Goal: Task Accomplishment & Management: Use online tool/utility

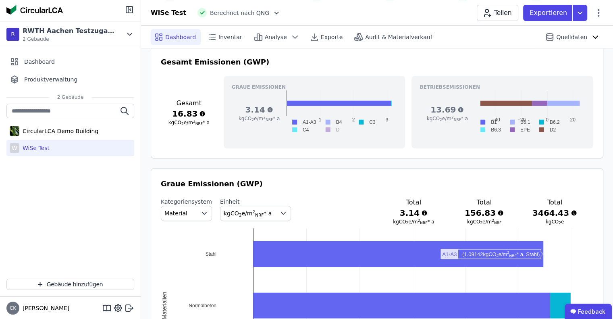
scroll to position [242, 0]
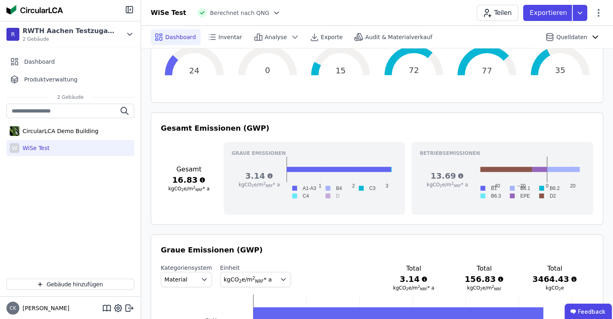
click at [497, 189] on rect at bounding box center [486, 188] width 23 height 8
click at [498, 185] on rect at bounding box center [486, 188] width 23 height 8
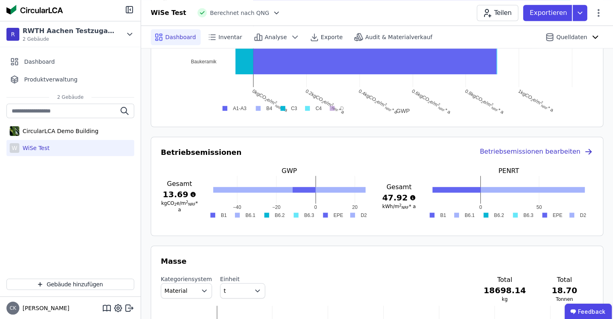
scroll to position [605, 0]
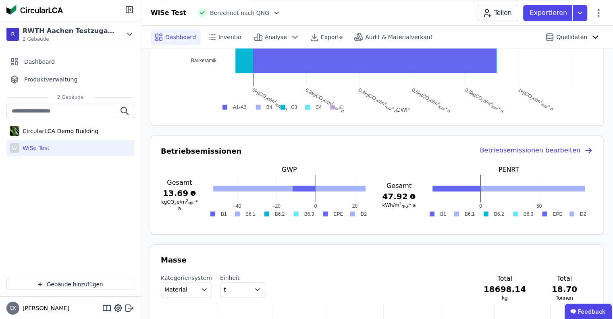
click at [558, 211] on rect at bounding box center [550, 214] width 26 height 8
click at [558, 213] on rect at bounding box center [550, 214] width 26 height 8
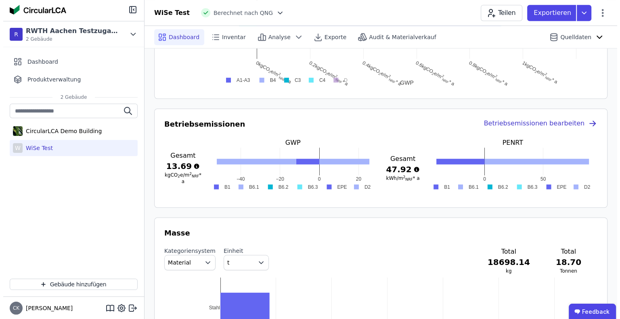
scroll to position [686, 0]
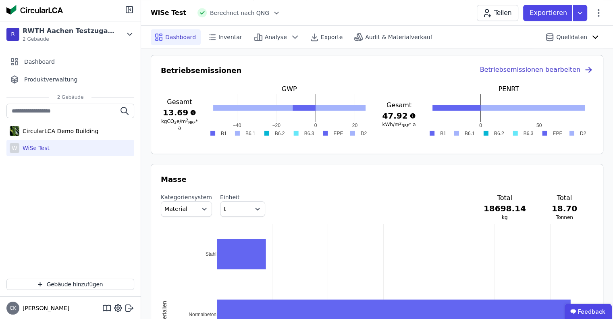
click at [338, 134] on rect at bounding box center [330, 133] width 26 height 8
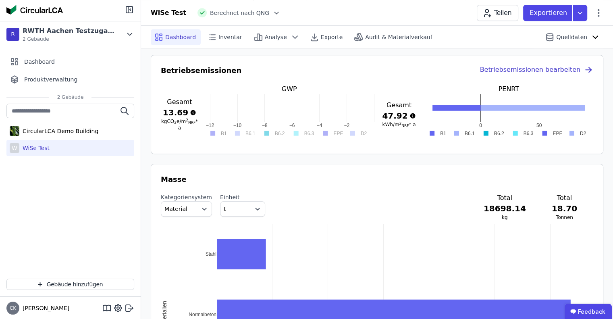
click at [338, 134] on rect at bounding box center [330, 133] width 26 height 8
click at [338, 133] on rect at bounding box center [330, 133] width 26 height 8
click at [565, 129] on rect at bounding box center [576, 133] width 24 height 8
click at [551, 132] on rect at bounding box center [550, 133] width 26 height 8
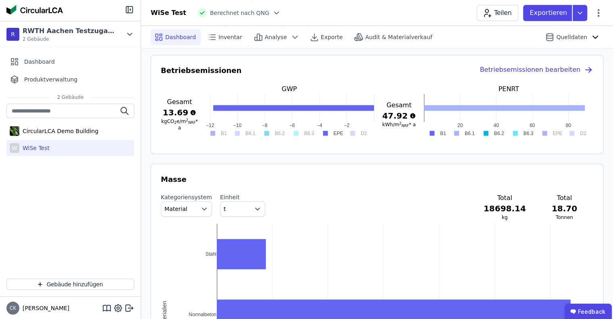
click at [552, 132] on rect at bounding box center [550, 133] width 26 height 8
click at [576, 10] on icon at bounding box center [580, 13] width 15 height 16
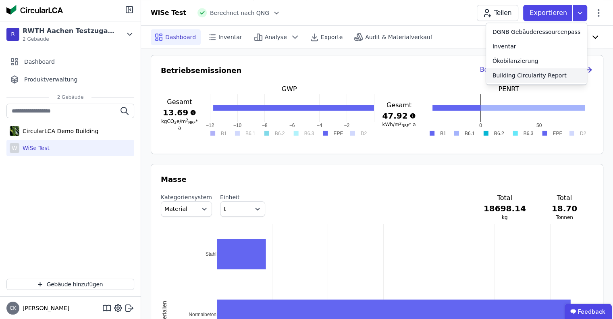
click at [555, 75] on div "Building Circularity Report" at bounding box center [530, 75] width 74 height 8
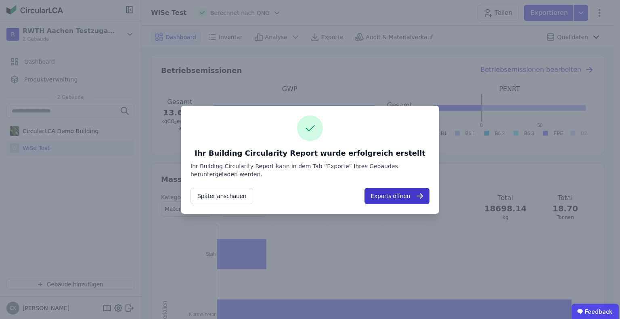
click at [399, 197] on button "Exports öffnen" at bounding box center [396, 196] width 65 height 16
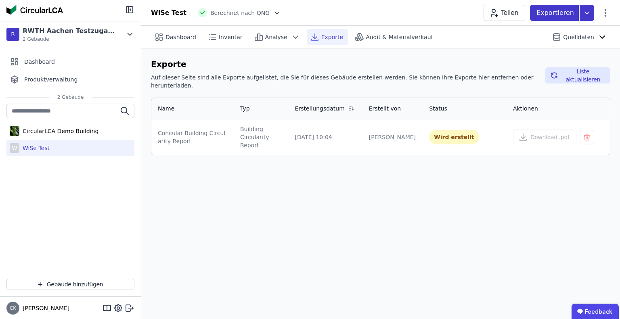
click at [586, 14] on icon at bounding box center [586, 13] width 15 height 16
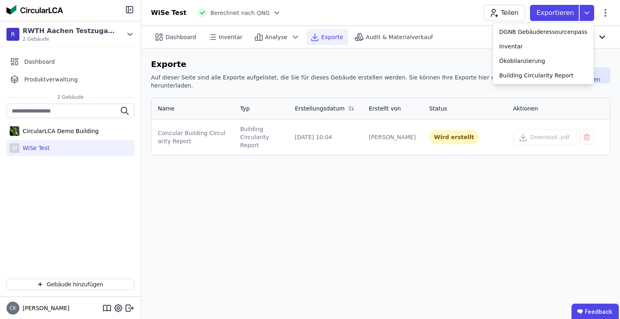
click at [435, 63] on h6 "Exporte" at bounding box center [345, 64] width 388 height 12
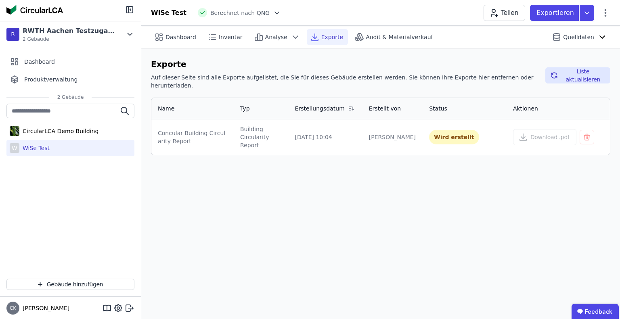
click at [253, 194] on div "Dashboard Inventar Analyse Exporte Audit & Materialverkauf Quelldaten Exporte A…" at bounding box center [380, 172] width 478 height 293
click at [531, 130] on button "Download .pdf" at bounding box center [544, 137] width 63 height 16
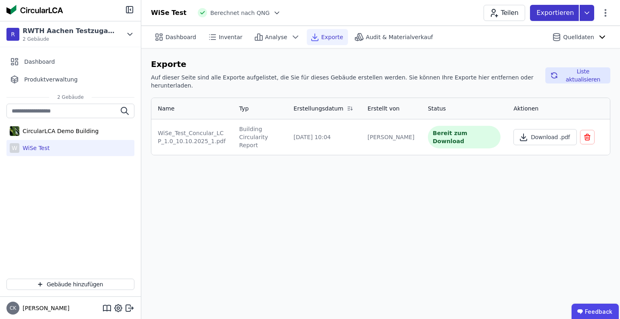
click at [586, 11] on icon at bounding box center [586, 13] width 15 height 16
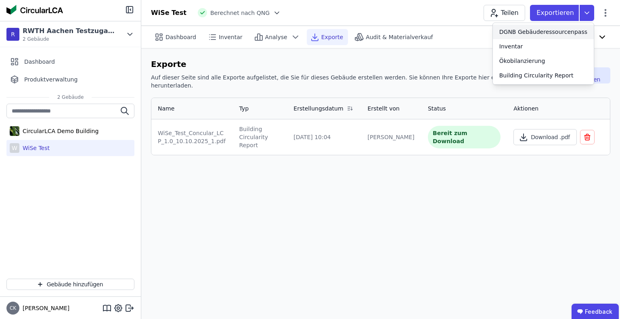
click at [566, 29] on div "DGNB Gebäuderessourcenpass" at bounding box center [543, 32] width 88 height 8
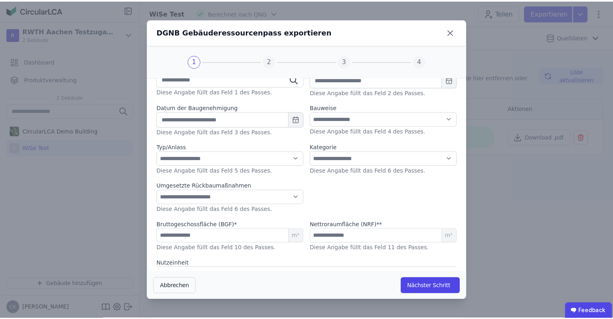
scroll to position [112, 0]
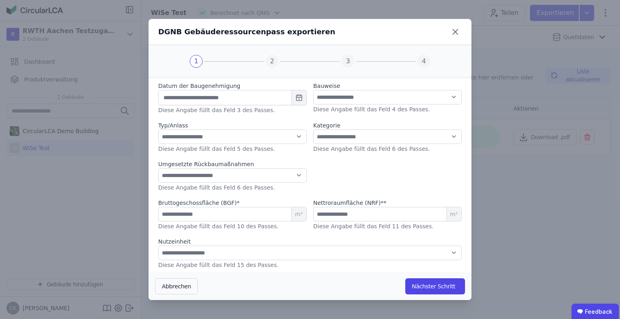
click at [529, 138] on div "**********" at bounding box center [310, 159] width 620 height 319
drag, startPoint x: 174, startPoint y: 301, endPoint x: 176, endPoint y: 295, distance: 6.8
click at [175, 300] on div "**********" at bounding box center [310, 159] width 620 height 319
click at [177, 292] on button "Abbrechen" at bounding box center [176, 286] width 43 height 16
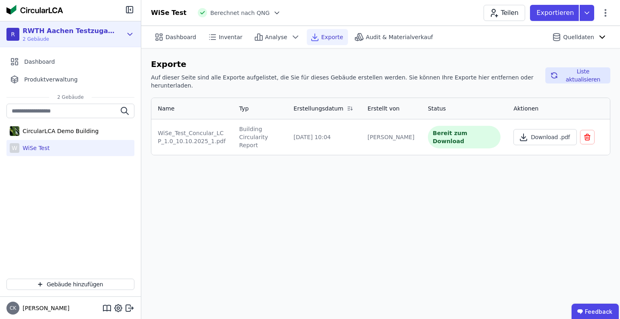
click at [38, 39] on span "2 Gebäude" at bounding box center [69, 39] width 93 height 6
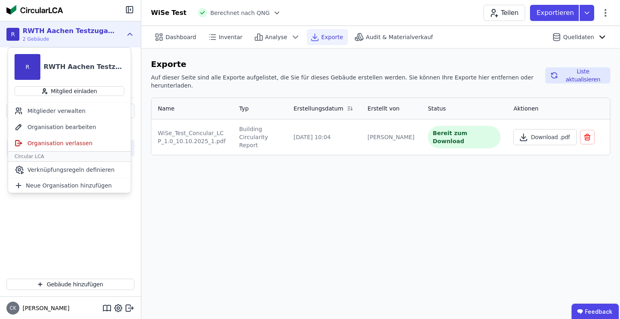
click at [35, 41] on span "2 Gebäude" at bounding box center [69, 39] width 93 height 6
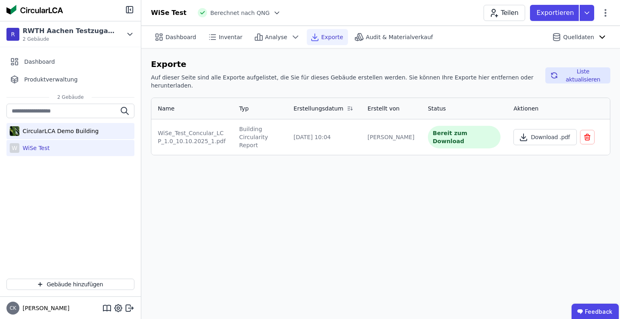
click at [55, 130] on div "CircularLCA Demo Building" at bounding box center [58, 131] width 79 height 8
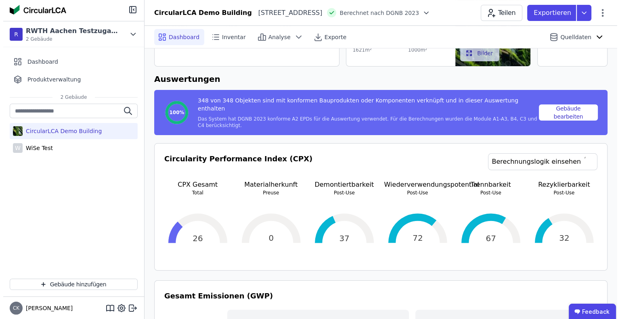
scroll to position [40, 0]
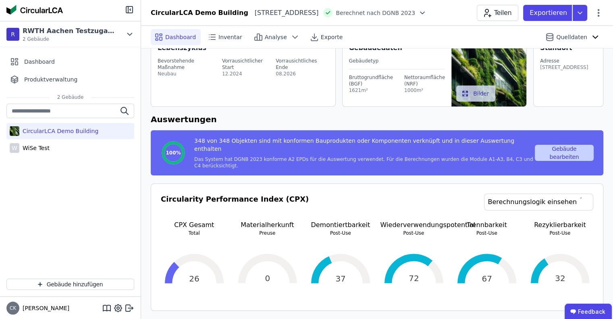
click at [565, 145] on button "Gebäude bearbeiten" at bounding box center [564, 153] width 59 height 16
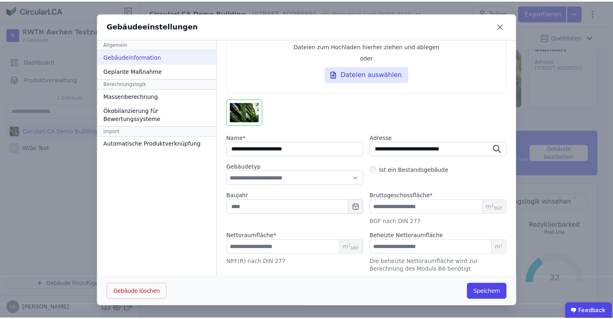
scroll to position [86, 0]
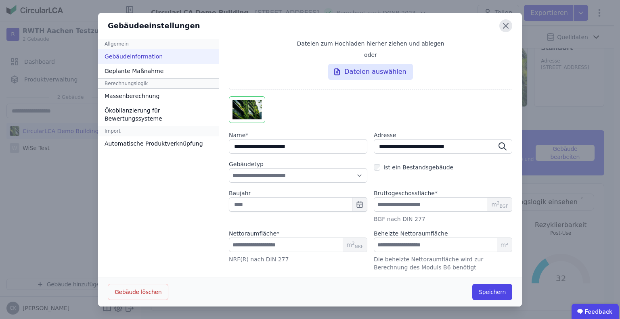
click at [505, 25] on icon at bounding box center [505, 25] width 13 height 13
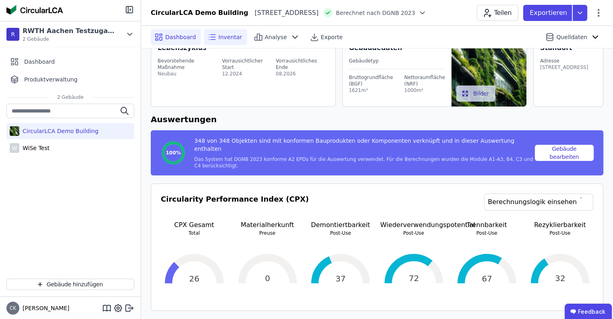
click at [226, 34] on span "Inventar" at bounding box center [231, 37] width 24 height 8
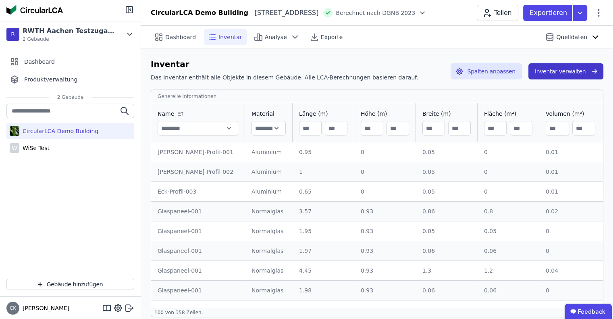
click at [590, 69] on button "Inventar verwalten" at bounding box center [566, 71] width 75 height 16
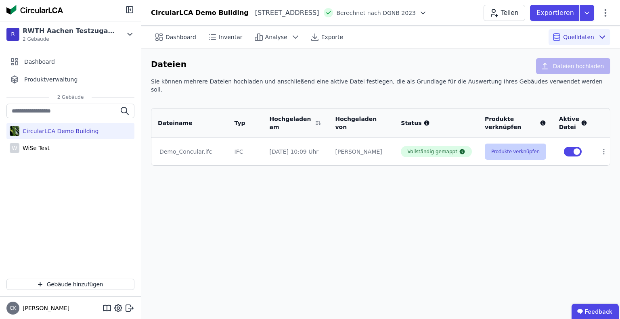
click at [529, 144] on button "Produkte verknüpfen" at bounding box center [514, 152] width 61 height 16
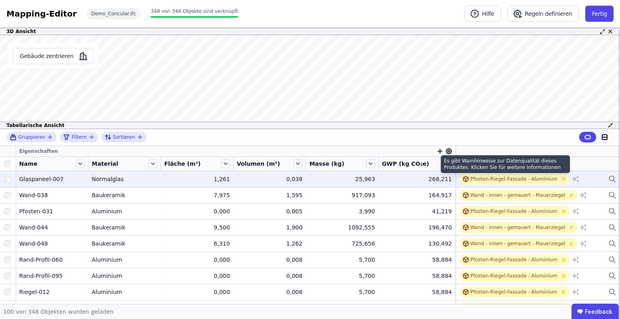
click at [439, 176] on div "268,211" at bounding box center [417, 179] width 70 height 8
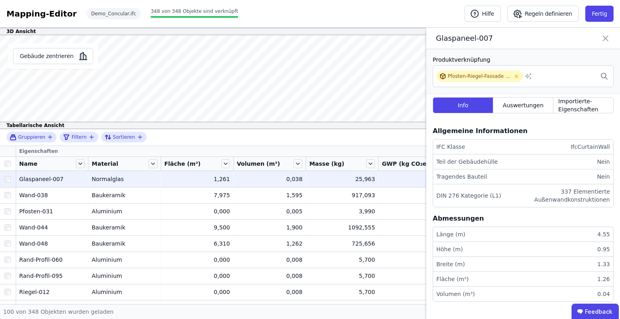
click at [606, 37] on icon at bounding box center [605, 38] width 10 height 11
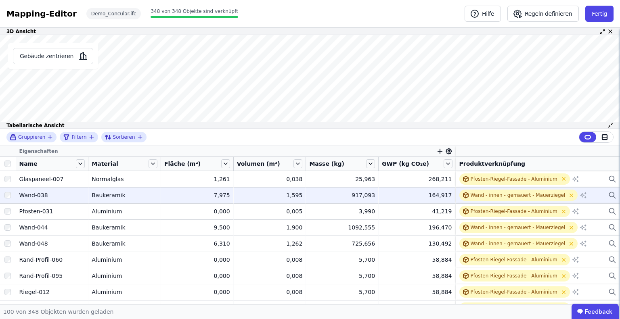
click at [422, 190] on td "164,917 164,917" at bounding box center [416, 195] width 77 height 16
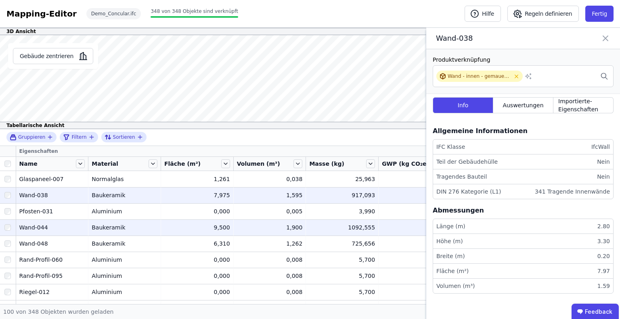
click at [382, 221] on td "196,470 196,470" at bounding box center [416, 227] width 77 height 16
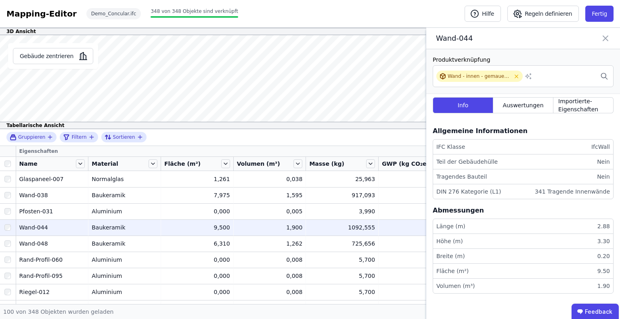
click at [608, 39] on icon at bounding box center [605, 38] width 10 height 11
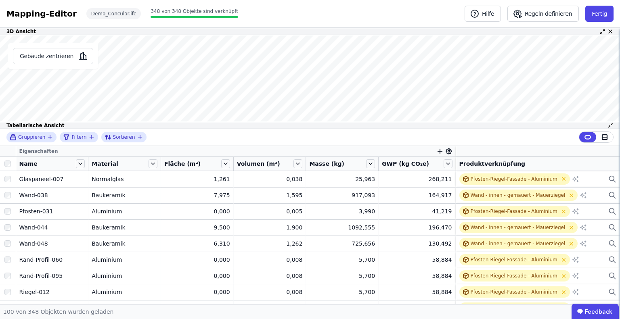
click at [33, 11] on div "Mapping-Editor" at bounding box center [41, 13] width 70 height 11
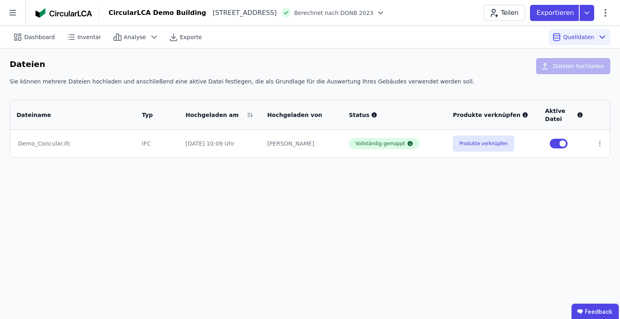
click at [66, 17] on div at bounding box center [66, 13] width 63 height 16
click at [42, 33] on span "Dashboard" at bounding box center [39, 37] width 31 height 8
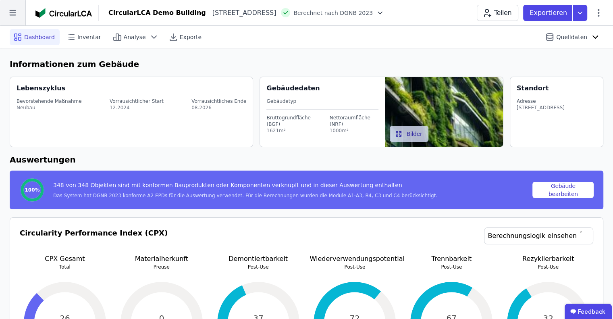
click at [23, 11] on icon at bounding box center [12, 12] width 25 height 25
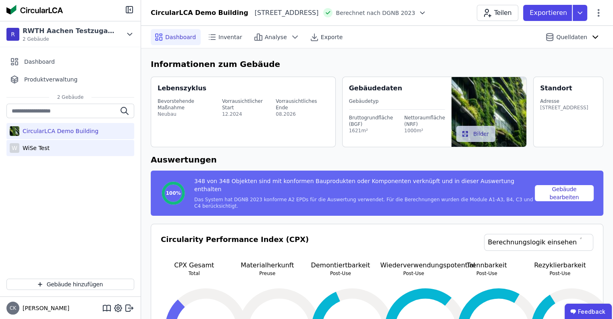
click at [76, 144] on div "W WiSe Test" at bounding box center [70, 148] width 128 height 16
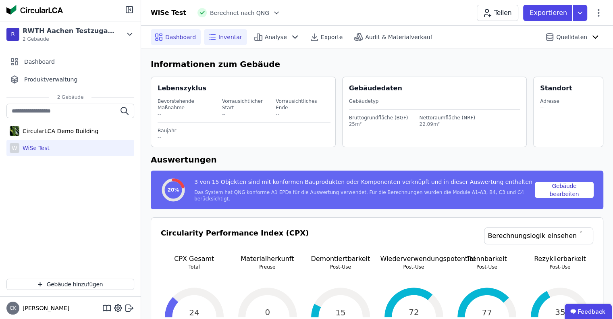
click at [238, 35] on div "Inventar" at bounding box center [225, 37] width 43 height 16
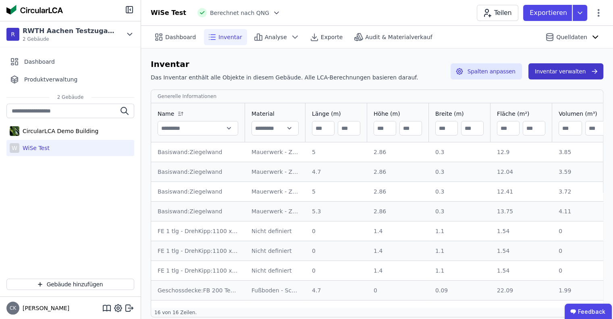
click at [563, 66] on button "Inventar verwalten" at bounding box center [566, 71] width 75 height 16
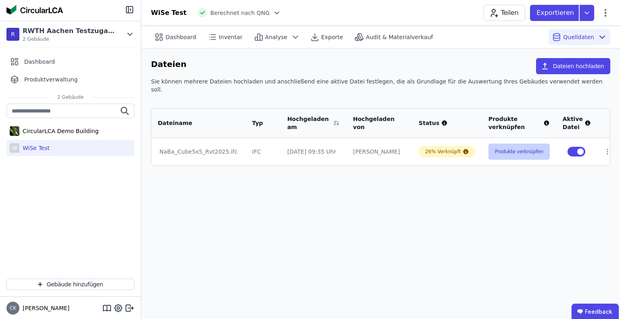
click at [490, 144] on button "Produkte verknüpfen" at bounding box center [518, 152] width 61 height 16
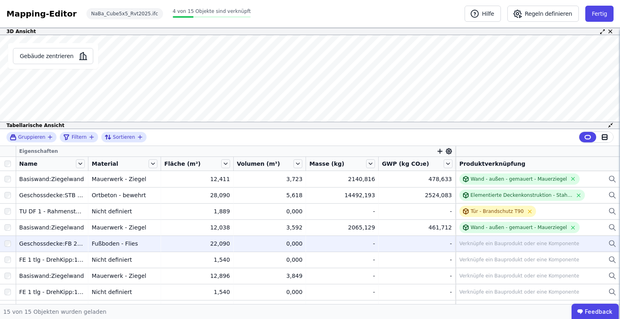
click at [391, 236] on td "- -" at bounding box center [416, 244] width 77 height 16
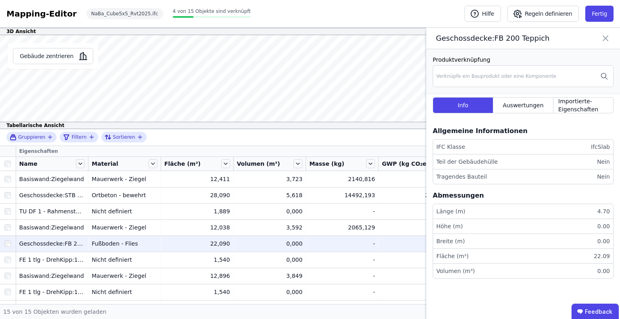
click at [610, 36] on div "Geschossdecke:FB 200 Teppich" at bounding box center [523, 38] width 194 height 21
click at [601, 34] on icon at bounding box center [605, 38] width 10 height 11
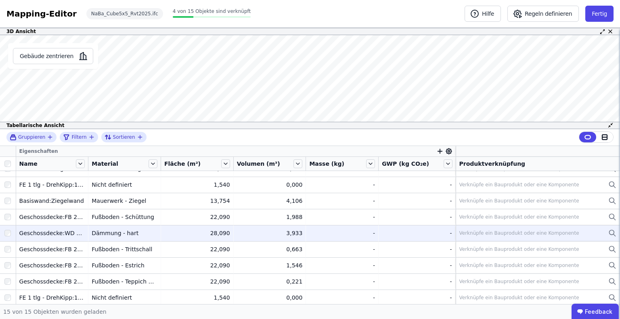
scroll to position [109, 0]
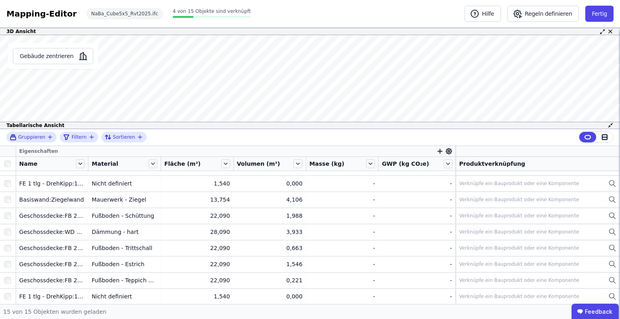
click at [13, 163] on div at bounding box center [8, 163] width 16 height 11
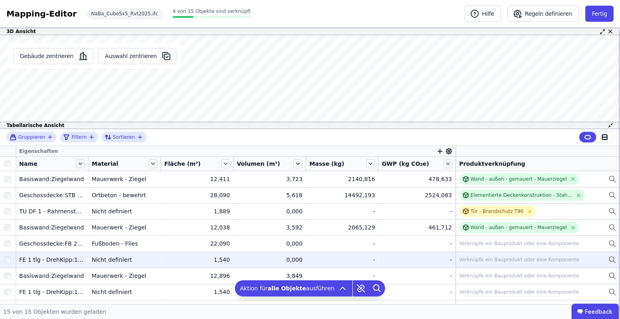
click at [447, 261] on td "- -" at bounding box center [416, 260] width 77 height 16
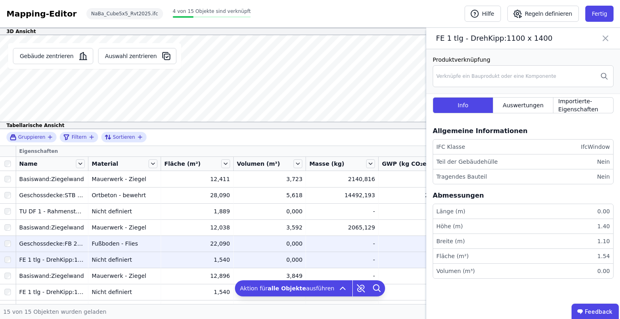
click at [475, 249] on li "Fläche (m²) 1.54" at bounding box center [523, 256] width 180 height 15
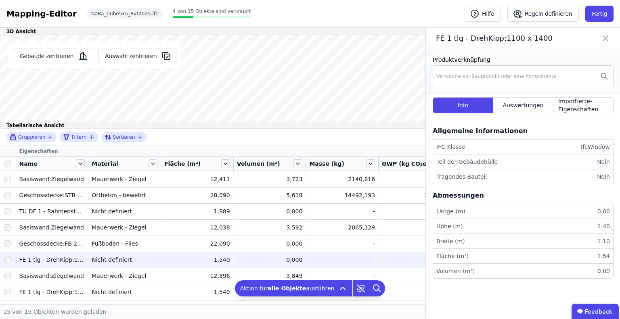
click at [607, 40] on icon at bounding box center [605, 38] width 5 height 5
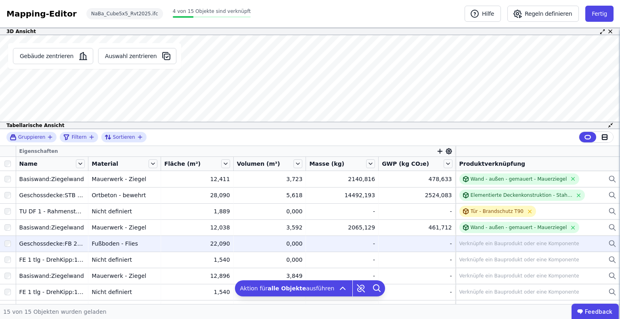
click at [465, 240] on div "Verknüpfe ein Bauprodukt oder eine Komponente" at bounding box center [519, 243] width 120 height 6
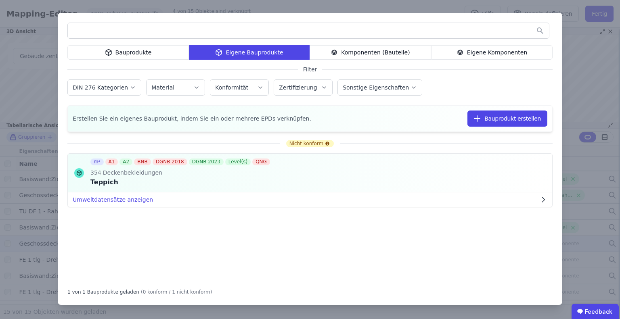
click at [311, 223] on div "Nicht konform m² A1 A2 BNB DGNB 2018 DGNB 2023 Level(s) QNG 354 Deckenbekleidun…" at bounding box center [309, 208] width 485 height 146
click at [604, 40] on div "Bauprodukte Eigene Bauprodukte Komponenten (Bauteile) Eigene Komponenten Filter…" at bounding box center [310, 159] width 620 height 319
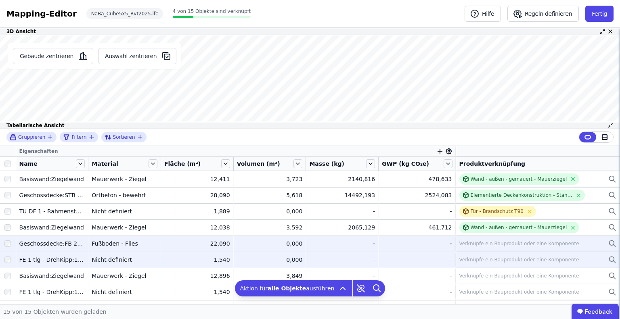
click at [164, 253] on td "1,540 1,540" at bounding box center [197, 260] width 73 height 16
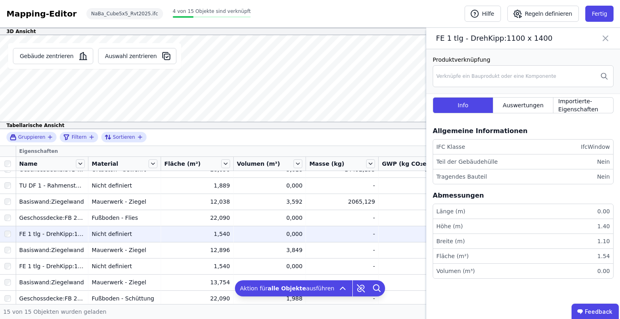
scroll to position [40, 0]
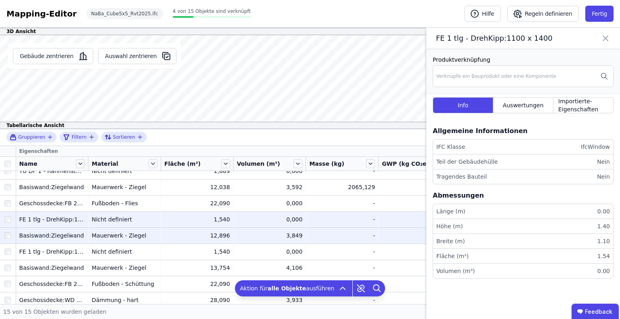
click at [172, 242] on td "12,896 12,896" at bounding box center [197, 235] width 73 height 16
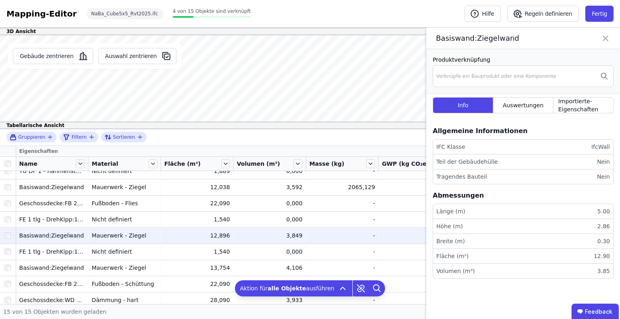
click at [172, 235] on div "12,896" at bounding box center [197, 236] width 66 height 8
click at [553, 99] on div "Importierte-Eigenschaften" at bounding box center [583, 105] width 60 height 16
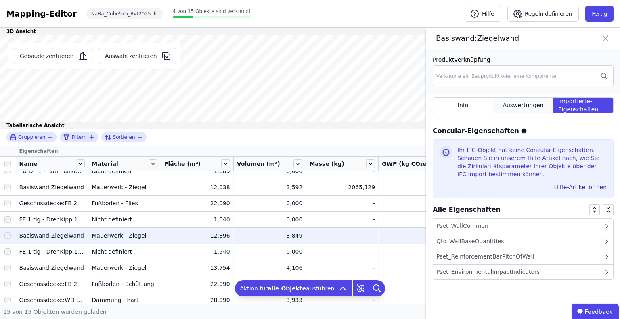
click at [543, 101] on div "Auswertungen" at bounding box center [523, 105] width 60 height 16
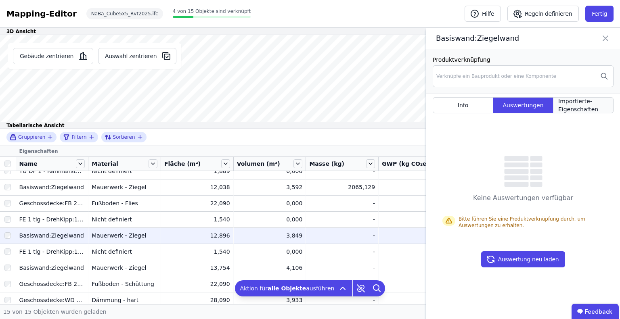
click at [564, 100] on span "Importierte-Eigenschaften" at bounding box center [583, 105] width 50 height 16
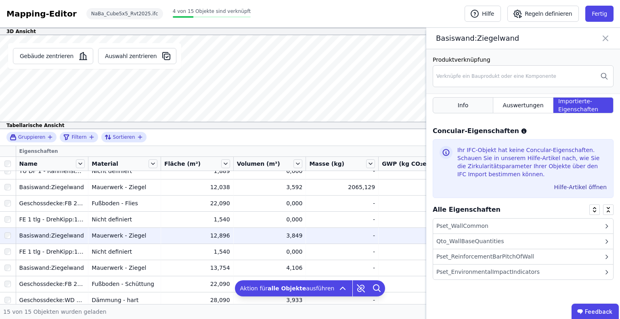
click at [476, 107] on div "Info" at bounding box center [462, 105] width 61 height 16
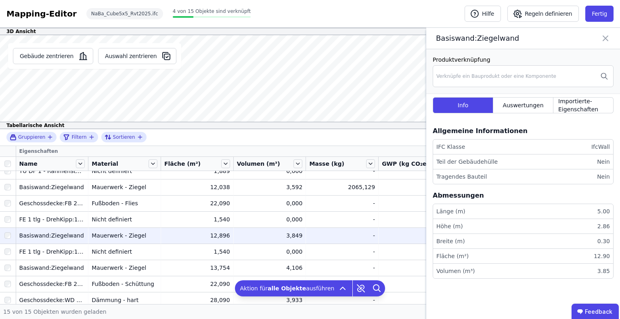
click at [608, 35] on icon at bounding box center [605, 38] width 10 height 11
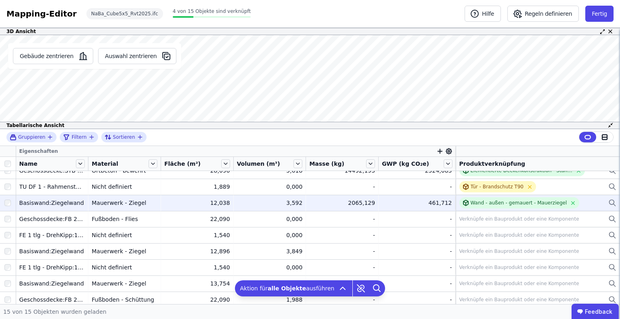
scroll to position [0, 0]
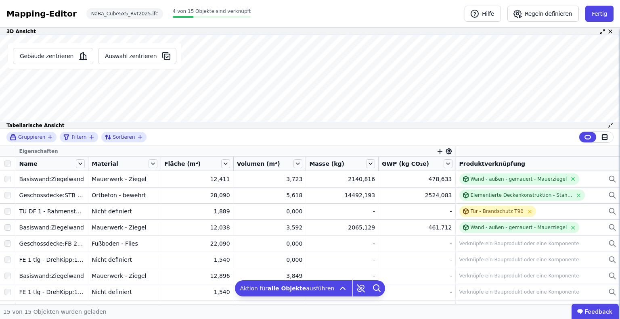
click at [446, 151] on icon at bounding box center [449, 151] width 6 height 6
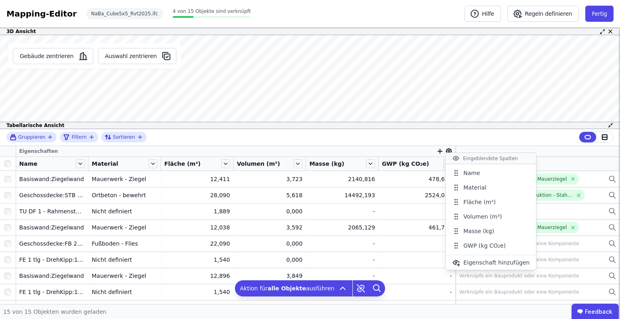
click at [341, 134] on div "Gruppieren Filtern Sortieren" at bounding box center [310, 137] width 620 height 17
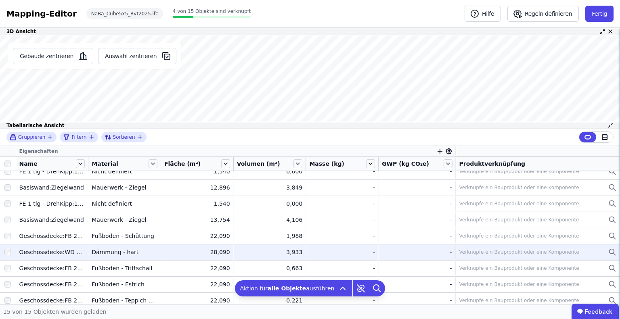
scroll to position [109, 0]
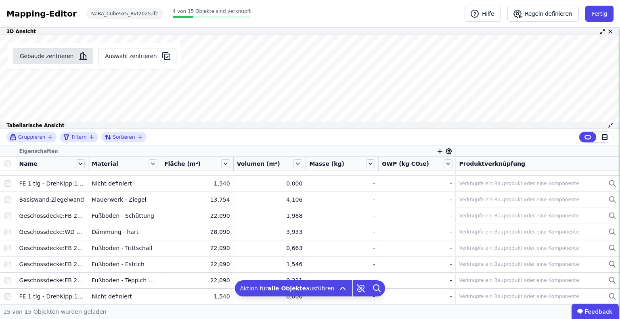
click at [58, 58] on button "Gebäude zentrieren" at bounding box center [53, 56] width 80 height 16
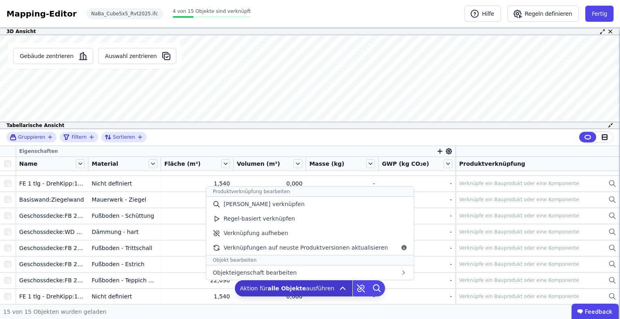
click at [314, 287] on span "Aktion für alle Objekte ausführen" at bounding box center [287, 288] width 94 height 8
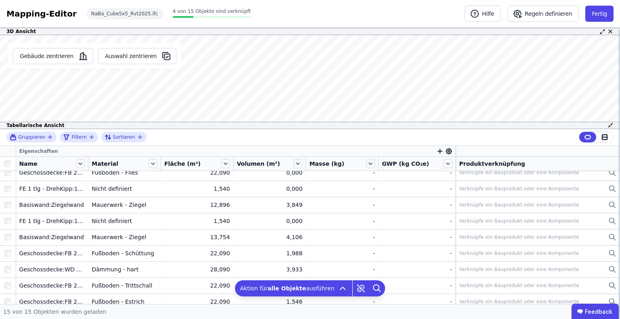
scroll to position [28, 0]
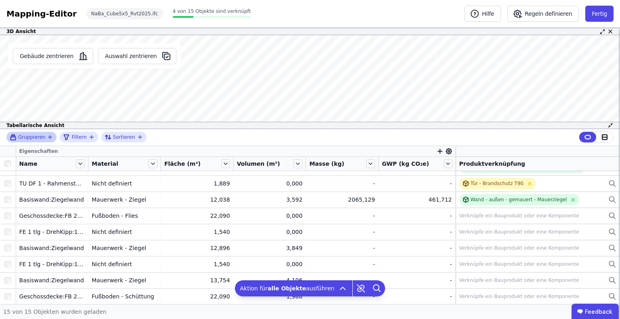
click at [47, 136] on icon "button" at bounding box center [50, 137] width 6 height 6
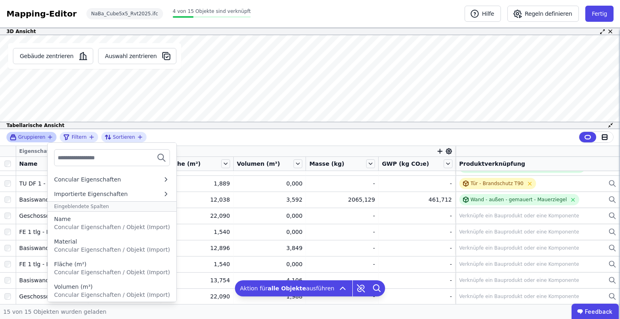
scroll to position [0, 0]
click at [239, 134] on div "Gruppieren Concular Eigenschaften Importierte Eigenschaften Eingeblendete Spalt…" at bounding box center [310, 137] width 620 height 17
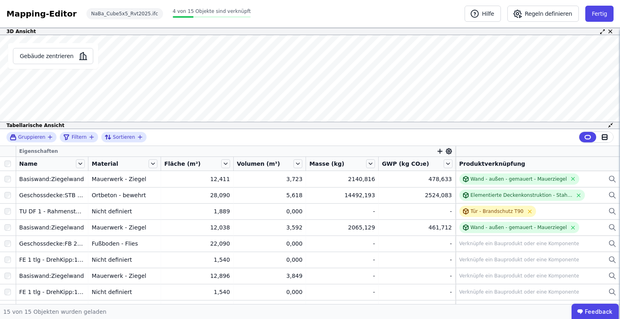
click at [27, 13] on div "Mapping-Editor" at bounding box center [41, 13] width 70 height 11
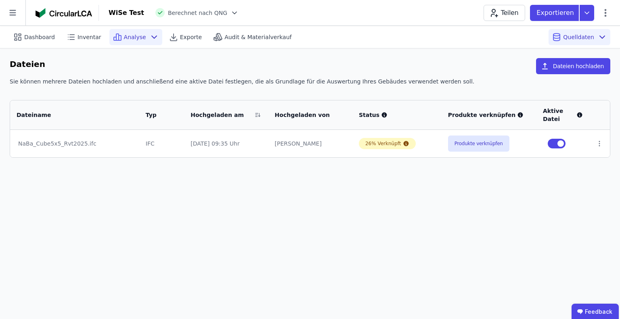
click at [124, 37] on span "Analyse" at bounding box center [135, 37] width 22 height 8
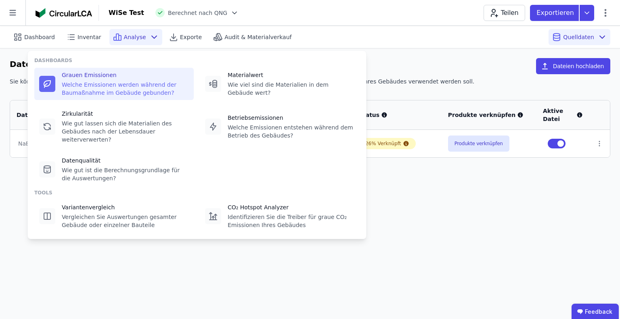
click at [109, 88] on div "Welche Emissionen werden während der Baumaßnahme im Gebäude gebunden?" at bounding box center [125, 89] width 127 height 16
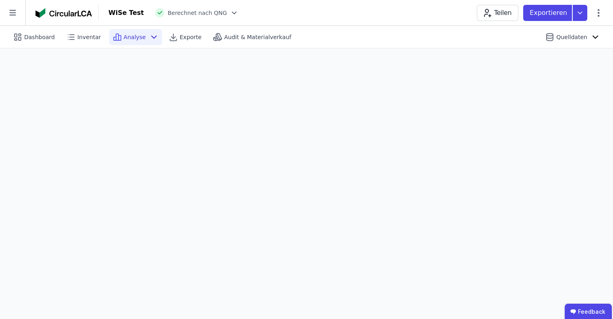
click at [149, 36] on icon at bounding box center [154, 37] width 10 height 10
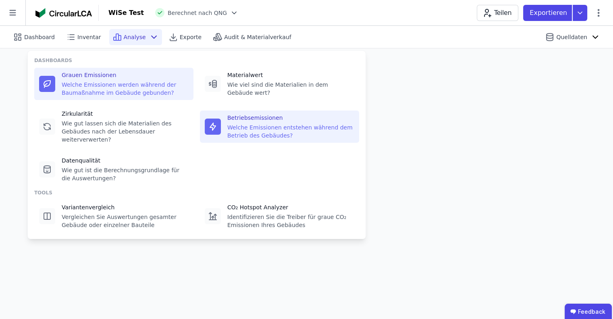
click at [269, 135] on div "Welche Emissionen entstehen während dem Betrieb des Gebäudes?" at bounding box center [290, 131] width 127 height 16
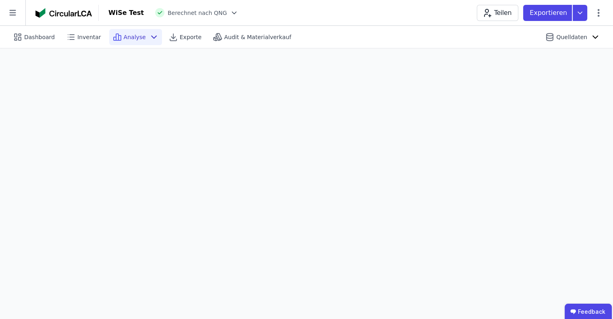
click at [77, 10] on img at bounding box center [63, 13] width 56 height 10
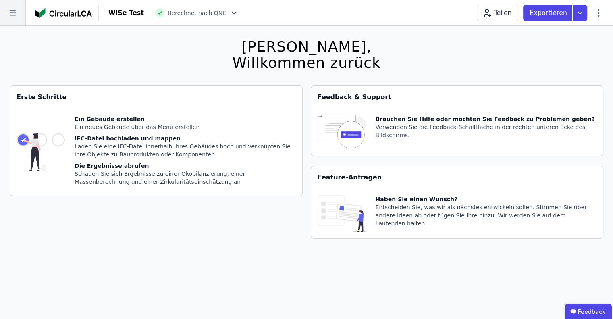
click at [2, 21] on icon at bounding box center [12, 12] width 25 height 25
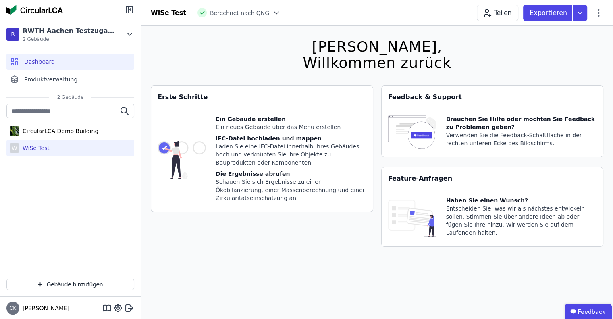
click at [44, 146] on div "WiSe Test" at bounding box center [34, 148] width 30 height 8
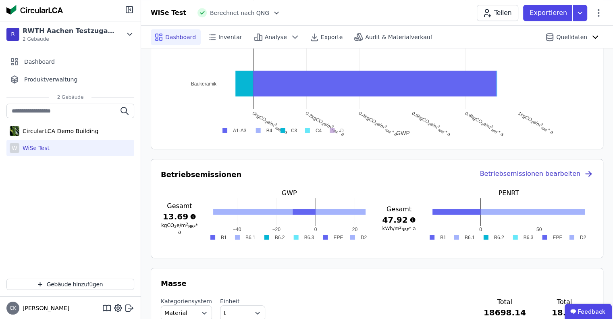
scroll to position [578, 0]
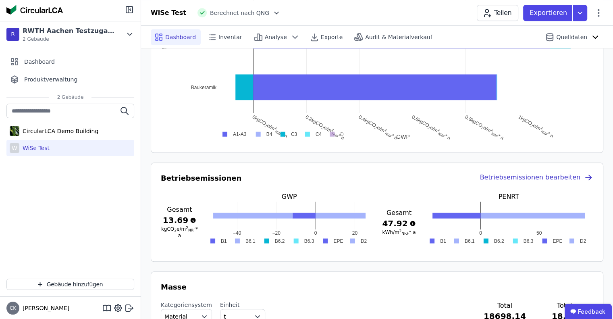
click at [546, 173] on div "Betriebsemissionen bearbeiten" at bounding box center [537, 178] width 114 height 11
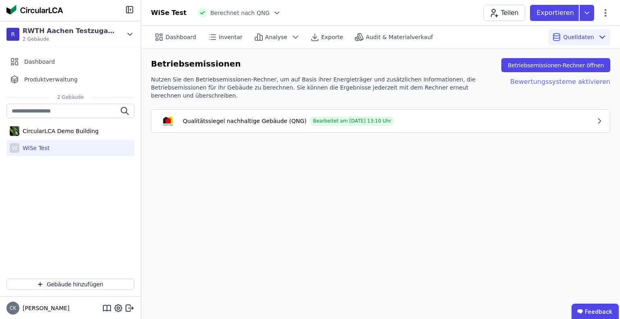
click at [596, 85] on div "Bewertungssysteme aktivieren" at bounding box center [553, 87] width 113 height 24
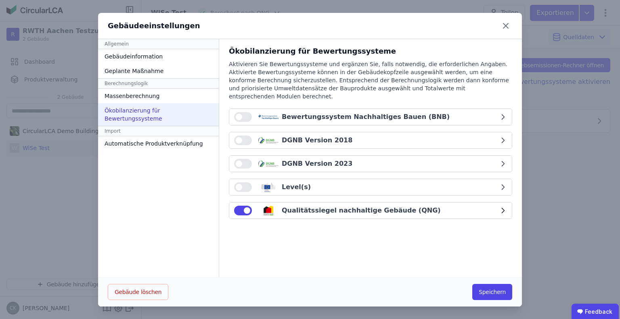
click at [484, 206] on div "Qualitätssiegel nachhaltige Gebäude (QNG)" at bounding box center [366, 211] width 265 height 10
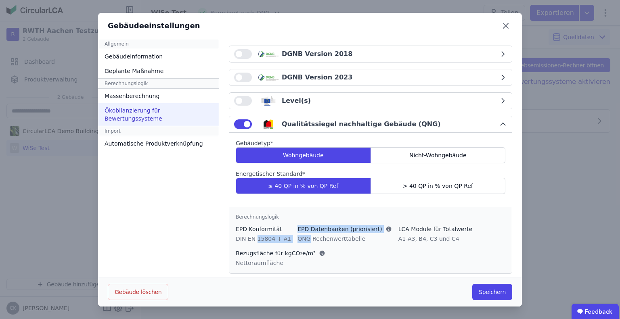
drag, startPoint x: 253, startPoint y: 232, endPoint x: 298, endPoint y: 234, distance: 45.2
click at [298, 234] on div "EPD Konformität DIN EN 15804 + A1 EPD Datenbanken (priorisiert) QNG Rechenwertt…" at bounding box center [370, 246] width 269 height 42
click at [273, 259] on div "Nettoraumfläche" at bounding box center [281, 263] width 90 height 8
click at [258, 259] on div "Nettoraumfläche" at bounding box center [281, 263] width 90 height 8
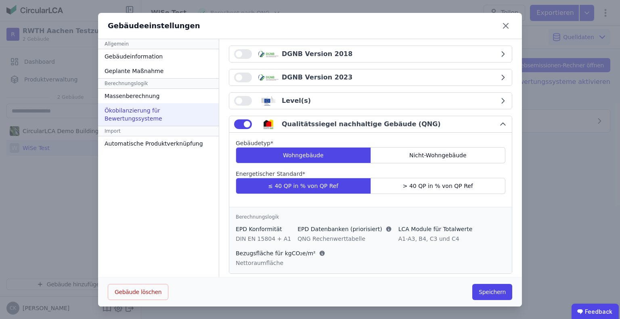
click at [400, 235] on div "A1-A3, B4, C3 und C4" at bounding box center [435, 239] width 74 height 8
click at [422, 236] on div "EPD Konformität DIN EN 15804 + A1 EPD Datenbanken (priorisiert) QNG Rechenwertt…" at bounding box center [370, 246] width 269 height 42
click at [503, 24] on icon at bounding box center [505, 25] width 5 height 5
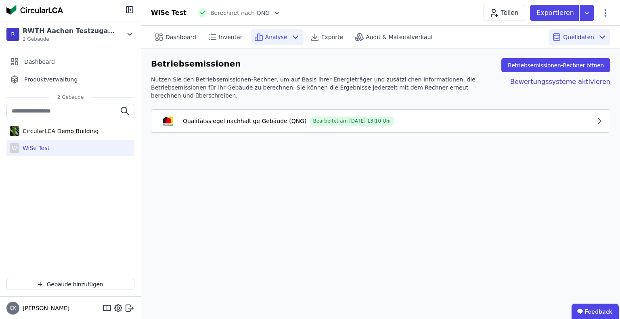
click at [291, 42] on icon at bounding box center [295, 37] width 10 height 10
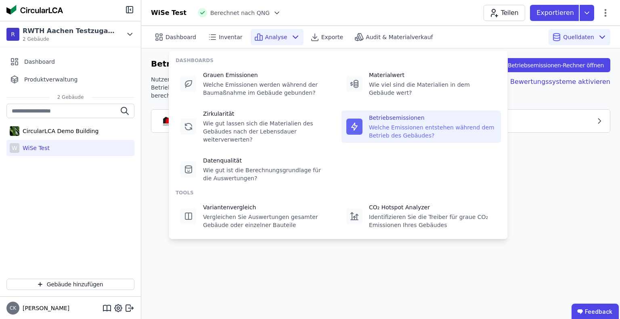
click at [380, 130] on div "Welche Emissionen entstehen während dem Betrieb des Gebäudes?" at bounding box center [432, 131] width 127 height 16
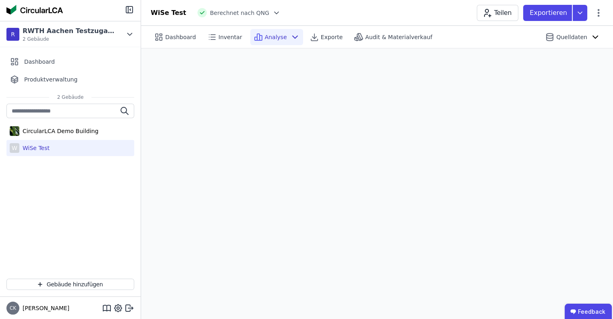
click at [48, 145] on div "W WiSe Test" at bounding box center [70, 148] width 128 height 16
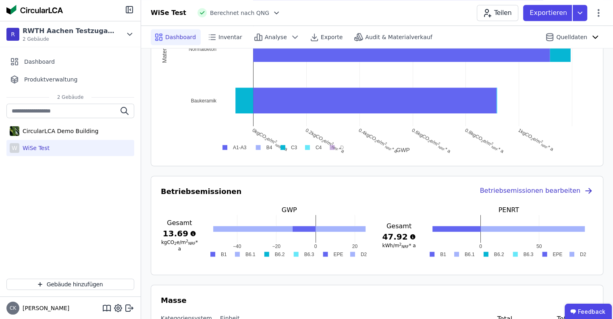
scroll to position [645, 0]
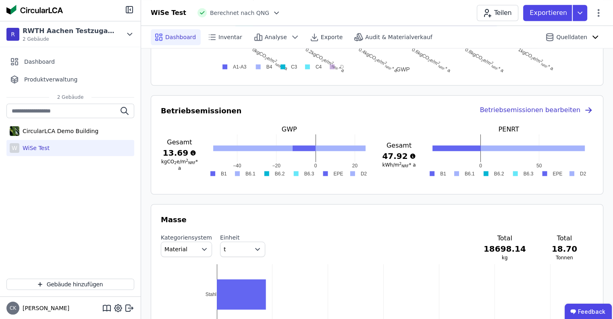
click at [557, 107] on div "Betriebsemissionen bearbeiten" at bounding box center [537, 110] width 114 height 11
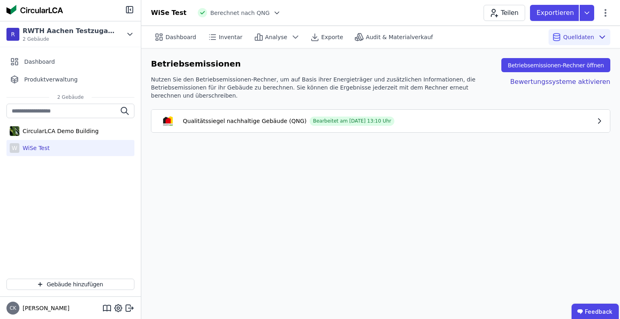
click at [426, 116] on div "Qualitätssiegel nachhaltige Gebäude (QNG) Bearbeitet am 09.10.2025 13:10 Uhr" at bounding box center [376, 121] width 437 height 10
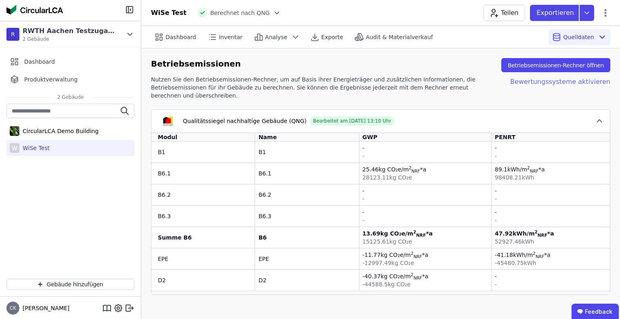
click at [534, 81] on div "Bewertungssysteme aktivieren" at bounding box center [553, 87] width 113 height 24
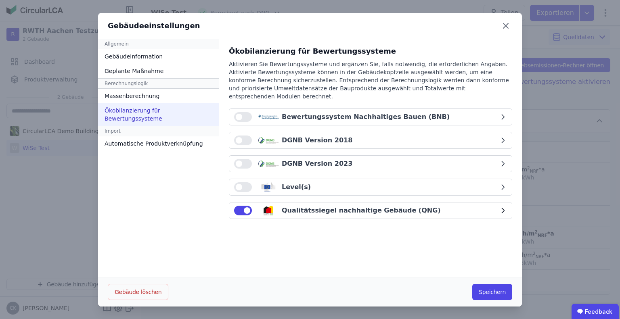
click at [384, 206] on div "Qualitätssiegel nachhaltige Gebäude (QNG)" at bounding box center [361, 211] width 159 height 10
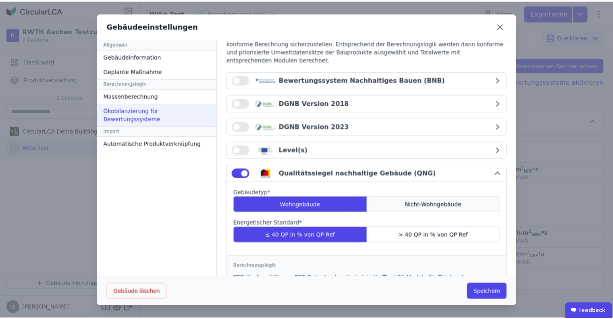
scroll to position [86, 0]
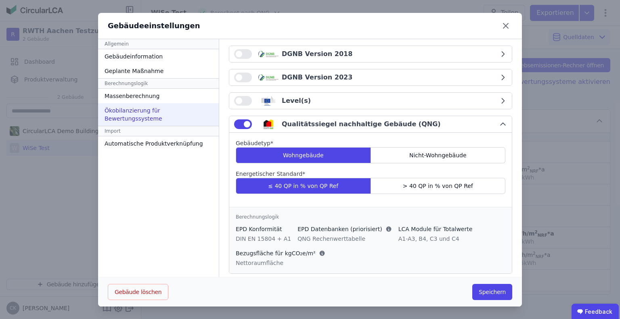
click at [537, 136] on div "Gebäudeeinstellungen Allgemein Gebäudeinformation Geplante Maßnahme Berechnungs…" at bounding box center [310, 159] width 620 height 319
click at [499, 292] on button "Speichern" at bounding box center [492, 292] width 40 height 16
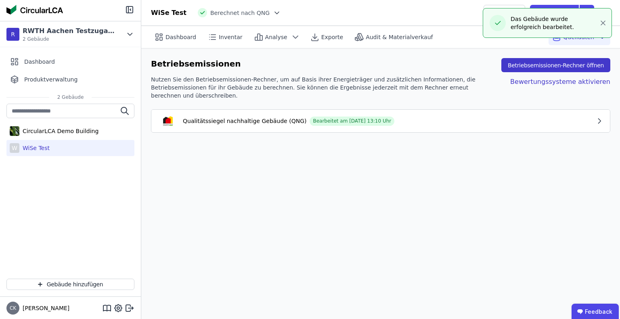
click at [571, 64] on button "Betriebsemissionen-Rechner öffnen" at bounding box center [555, 65] width 109 height 14
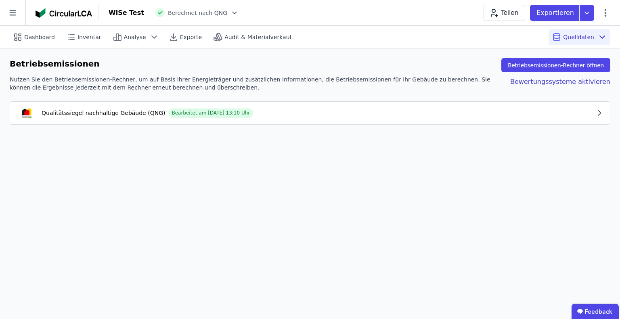
click at [67, 63] on div "Betriebsemissionen" at bounding box center [55, 65] width 90 height 14
copy div "Betriebsemissionen"
click at [619, 81] on div "Betriebsemissionen Betriebsemissionen-Rechner öffnen Nutzen Sie den Betriebsemi…" at bounding box center [310, 91] width 620 height 86
click at [274, 109] on div "Qualitätssiegel nachhaltige Gebäude (QNG) Bearbeitet am 09.10.2025 13:10 Uhr" at bounding box center [306, 113] width 578 height 10
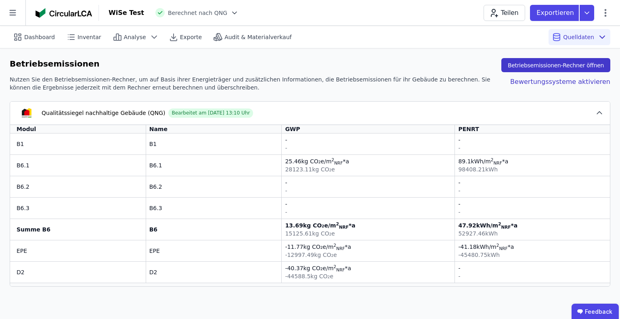
click at [545, 63] on button "Betriebsemissionen-Rechner öffnen" at bounding box center [555, 65] width 109 height 14
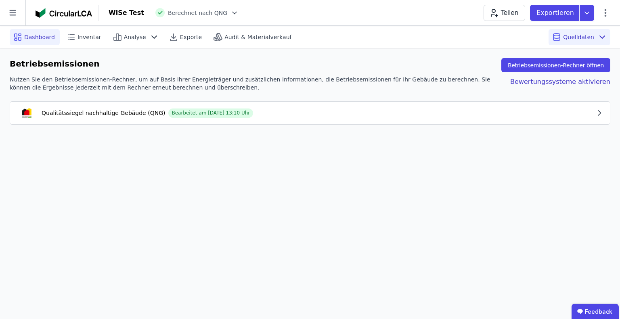
click at [45, 35] on span "Dashboard" at bounding box center [39, 37] width 31 height 8
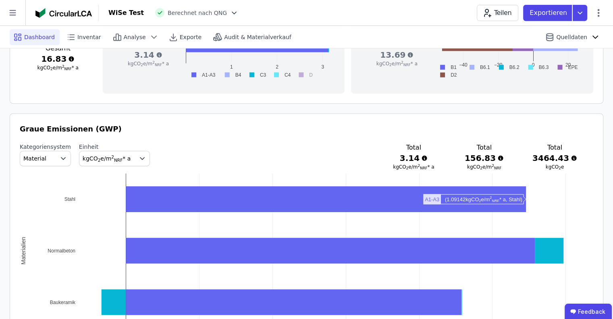
scroll to position [282, 0]
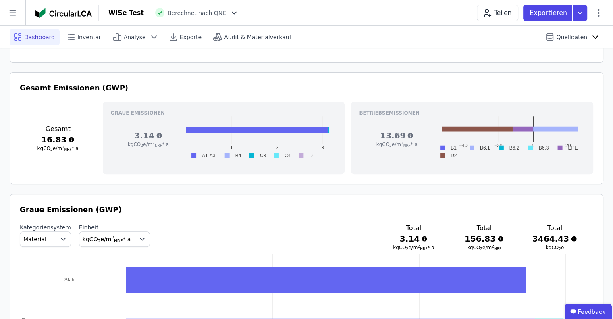
click at [87, 94] on div "Gesamt Emissionen (GWP) Gesamt 16.83 kgCO 2 e/m 2 NRF * a Graue Emissionen 3.14…" at bounding box center [307, 128] width 574 height 92
click at [90, 88] on h3 "Gesamt Emissionen (GWP)" at bounding box center [307, 87] width 574 height 11
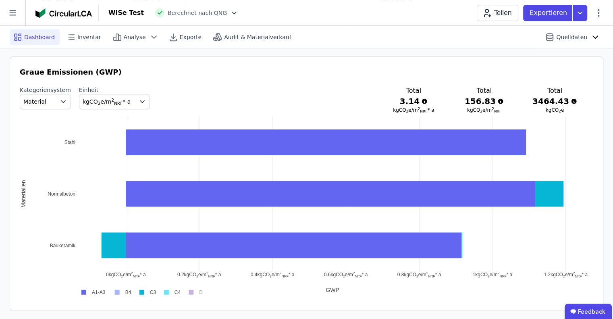
scroll to position [645, 0]
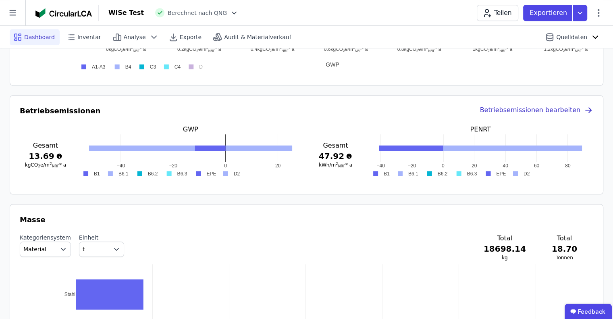
click at [549, 113] on div "Betriebsemissionen bearbeiten" at bounding box center [537, 110] width 114 height 11
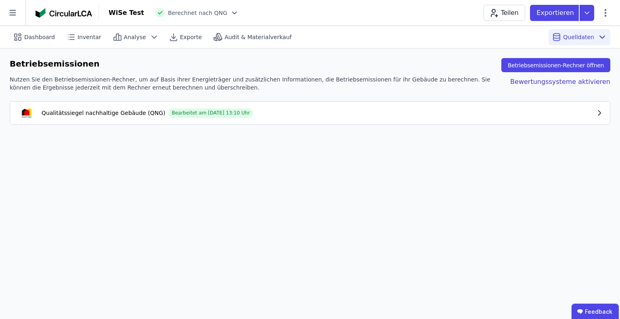
click at [269, 106] on button "Qualitätssiegel nachhaltige Gebäude (QNG) Bearbeitet am 09.10.2025 13:10 Uhr" at bounding box center [309, 113] width 599 height 23
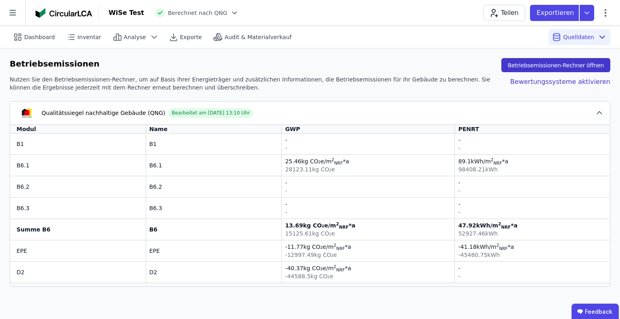
click at [533, 67] on button "Betriebsemissionen-Rechner öffnen" at bounding box center [555, 65] width 109 height 14
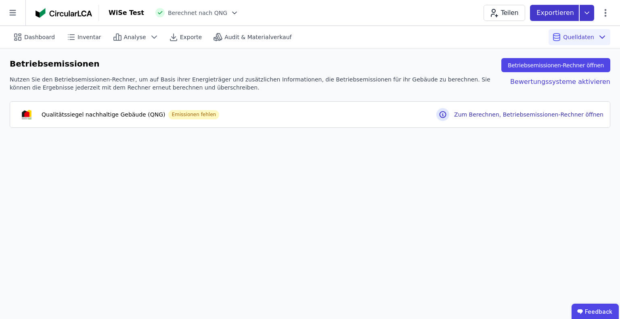
click at [590, 11] on icon at bounding box center [586, 13] width 15 height 16
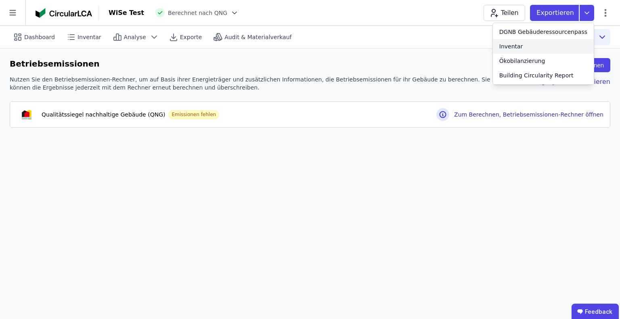
click at [547, 48] on div "Inventar" at bounding box center [542, 46] width 101 height 15
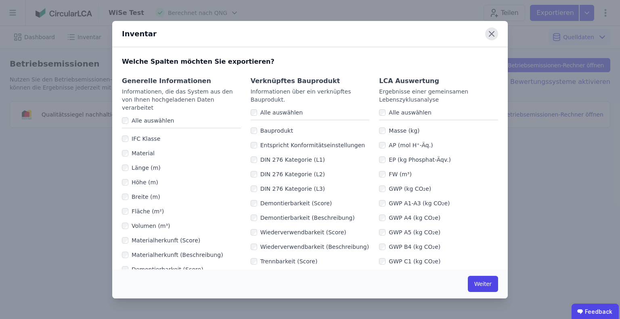
click at [493, 33] on icon at bounding box center [491, 33] width 13 height 13
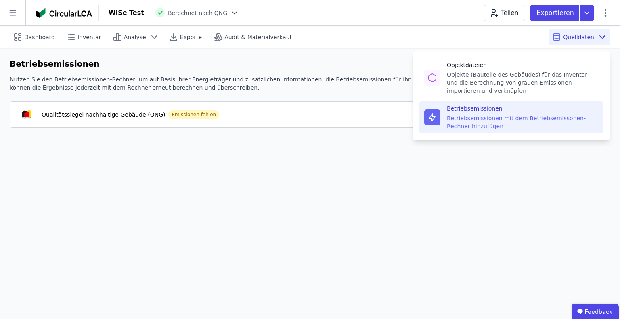
click at [523, 123] on div "Betriebsemissionen mit dem Betriebsemissonen-Rechner hinzufügen" at bounding box center [523, 122] width 152 height 16
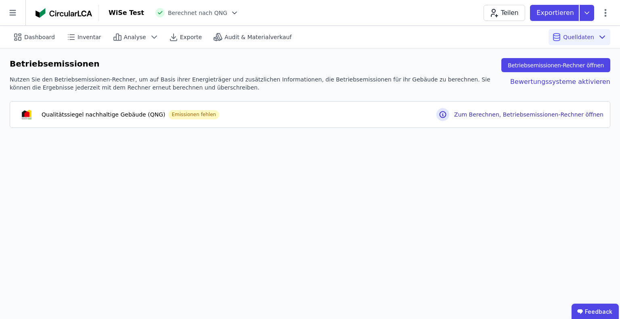
click at [338, 146] on div "Dashboard Inventar Analyse Exporte Audit & Materialverkauf Quelldaten Betriebse…" at bounding box center [310, 172] width 620 height 293
click at [573, 83] on div "Bewertungssysteme aktivieren" at bounding box center [553, 83] width 113 height 16
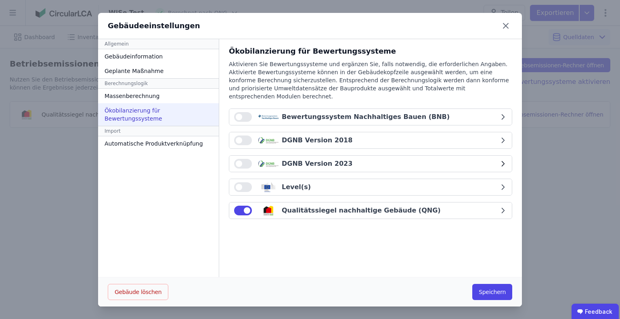
click at [240, 159] on button "button" at bounding box center [243, 164] width 18 height 10
click at [234, 206] on button "button" at bounding box center [243, 211] width 18 height 10
click at [444, 159] on div "DGNB Version 2023" at bounding box center [366, 164] width 265 height 10
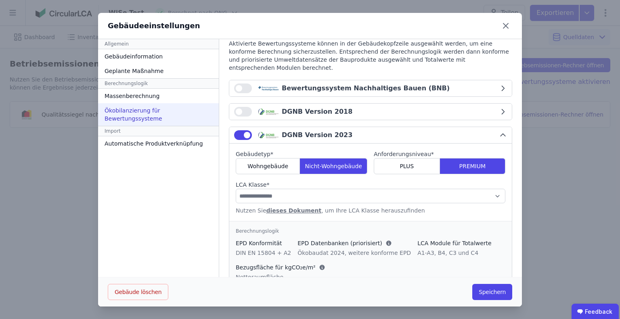
scroll to position [81, 0]
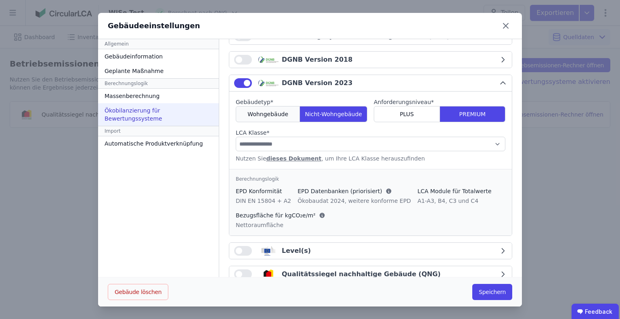
click at [268, 110] on span "Wohngebäude" at bounding box center [267, 114] width 41 height 8
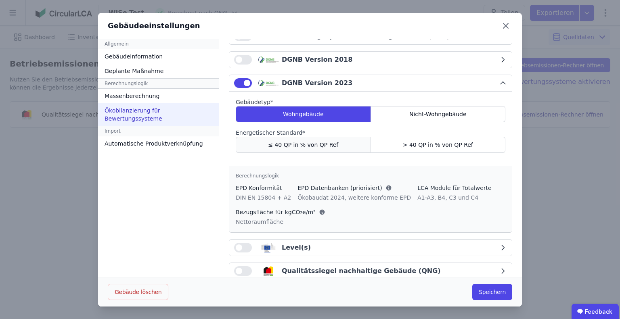
click at [340, 140] on div "≤ 40 QP in % von QP Ref" at bounding box center [303, 145] width 135 height 16
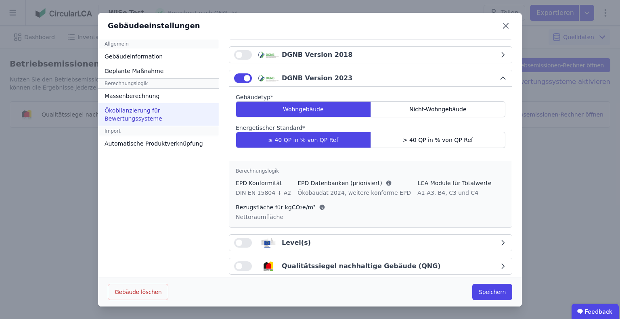
scroll to position [86, 0]
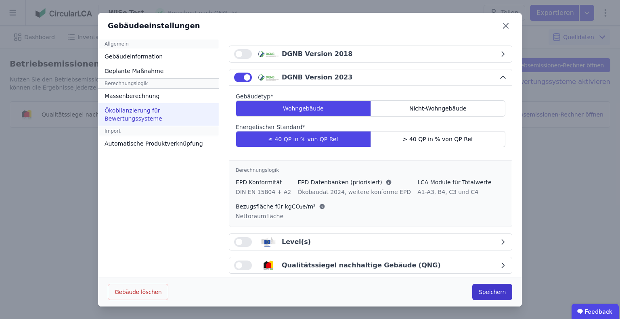
click at [490, 289] on button "Speichern" at bounding box center [492, 292] width 40 height 16
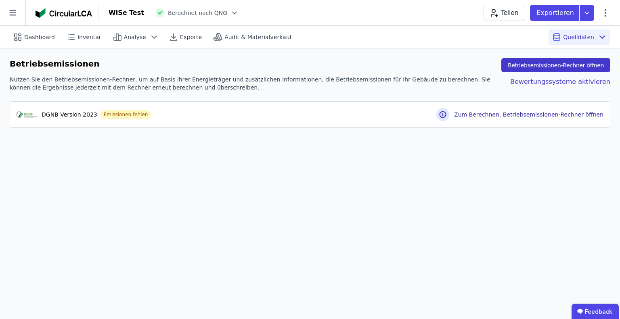
click at [547, 67] on button "Betriebsemissionen-Rechner öffnen" at bounding box center [555, 65] width 109 height 14
click at [42, 37] on span "Dashboard" at bounding box center [39, 37] width 31 height 8
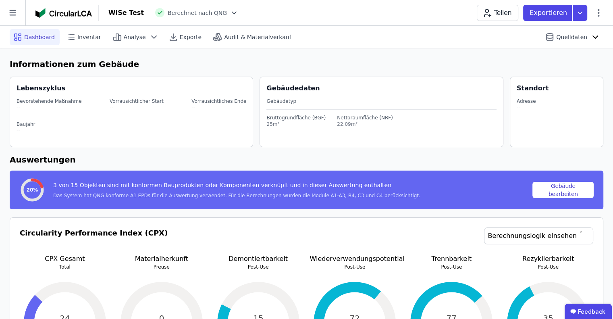
click at [290, 107] on div "Gebäudetyp" at bounding box center [382, 101] width 230 height 17
click at [290, 99] on div "Gebäudetyp" at bounding box center [382, 101] width 230 height 6
drag, startPoint x: 302, startPoint y: 92, endPoint x: 324, endPoint y: 118, distance: 34.9
click at [303, 92] on div "Gebäudedaten" at bounding box center [385, 88] width 236 height 10
click at [326, 119] on div "Bruttogrundfläche (BGF) 25m² Nettoraumfläche (NRF) 22.09m²" at bounding box center [382, 119] width 230 height 18
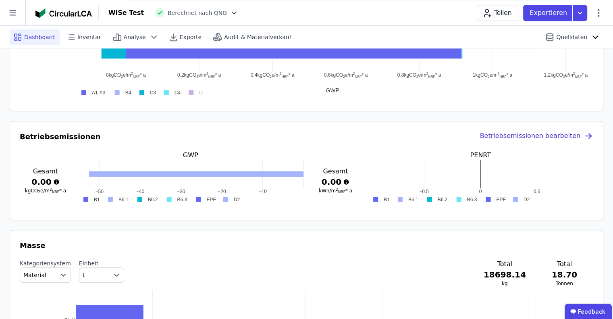
scroll to position [645, 0]
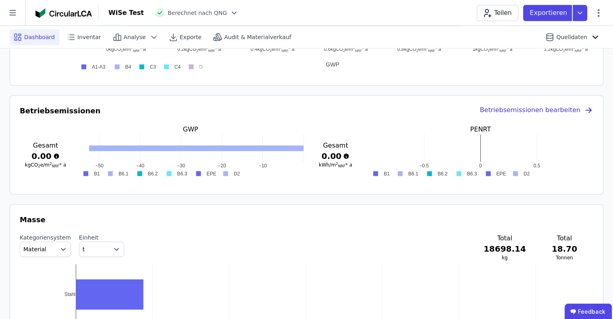
click at [525, 105] on div "Betriebsemissionen bearbeiten" at bounding box center [537, 110] width 114 height 11
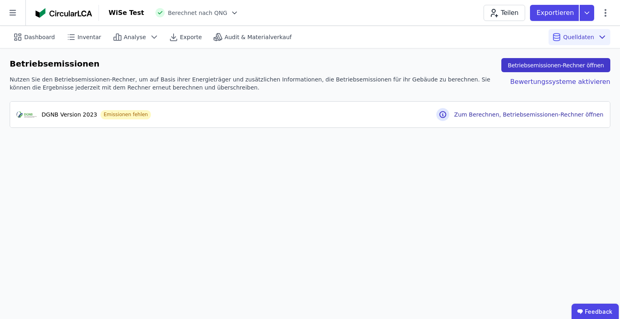
click at [560, 62] on button "Betriebsemissionen-Rechner öffnen" at bounding box center [555, 65] width 109 height 14
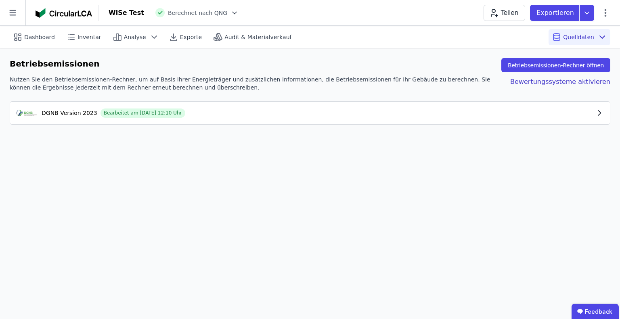
click at [490, 117] on button "DGNB Version 2023 Bearbeitet am 10.10.2025 12:10 Uhr" at bounding box center [309, 113] width 599 height 23
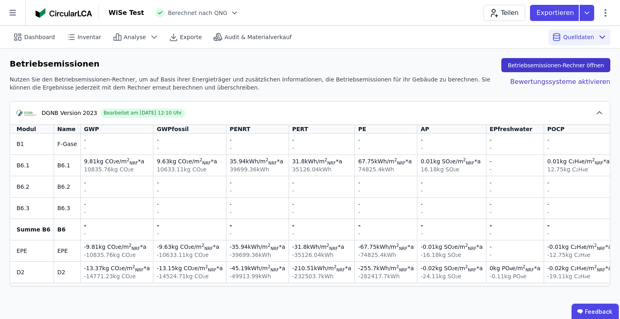
click at [554, 65] on button "Betriebsemissionen-Rechner öffnen" at bounding box center [555, 65] width 109 height 14
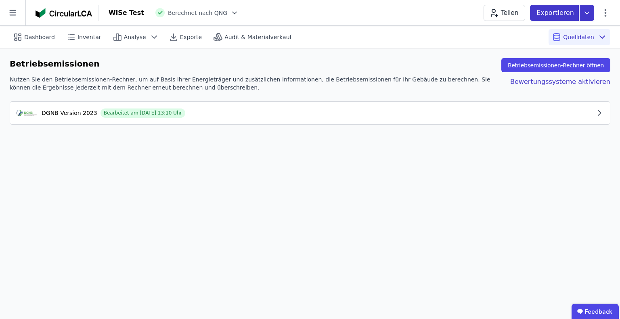
click at [588, 15] on icon at bounding box center [586, 13] width 15 height 16
